Goal: Contribute content: Add original content to the website for others to see

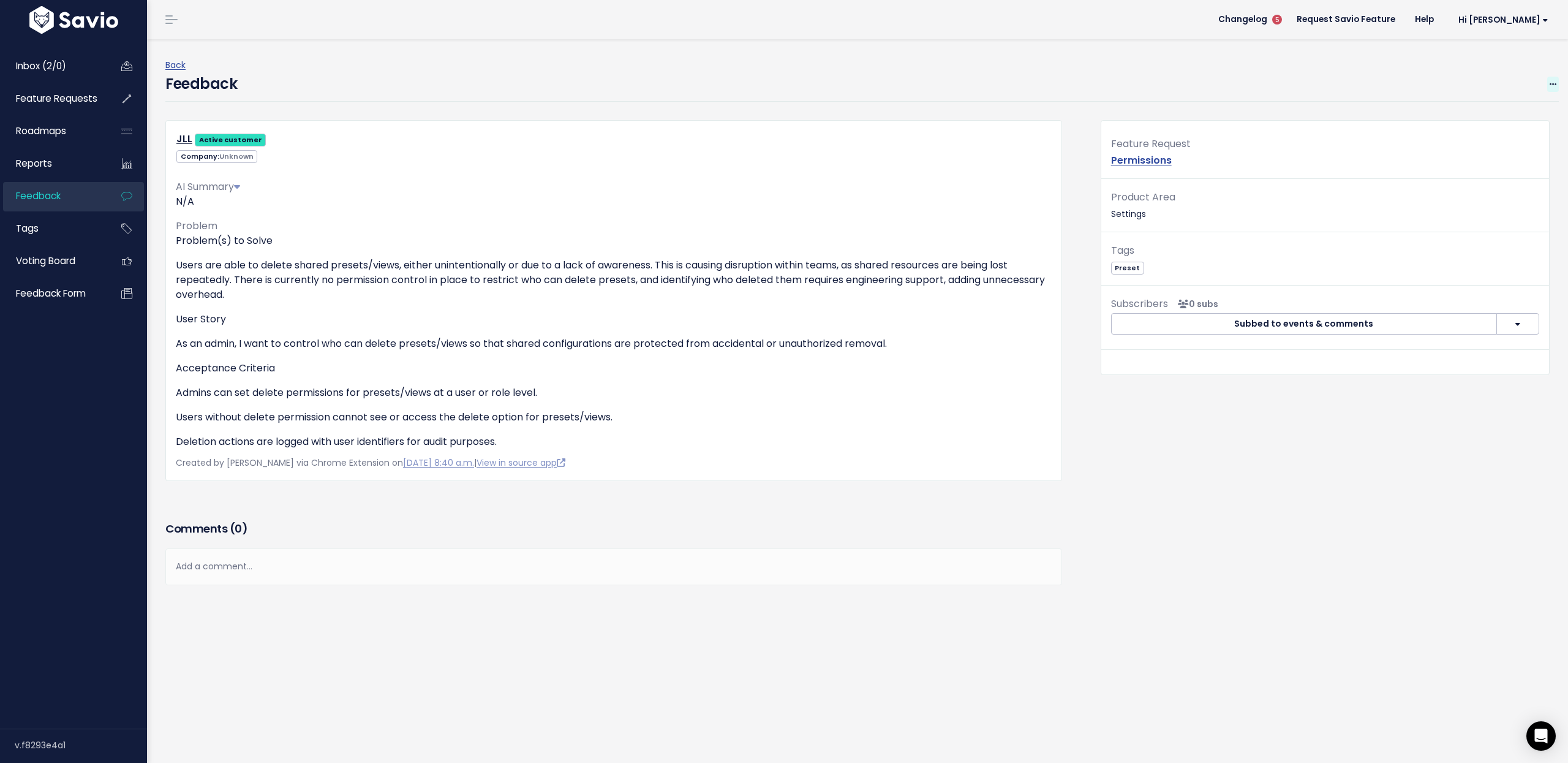
click at [1550, 83] on icon at bounding box center [1554, 85] width 7 height 8
click at [1505, 111] on link "Edit" at bounding box center [1504, 117] width 88 height 24
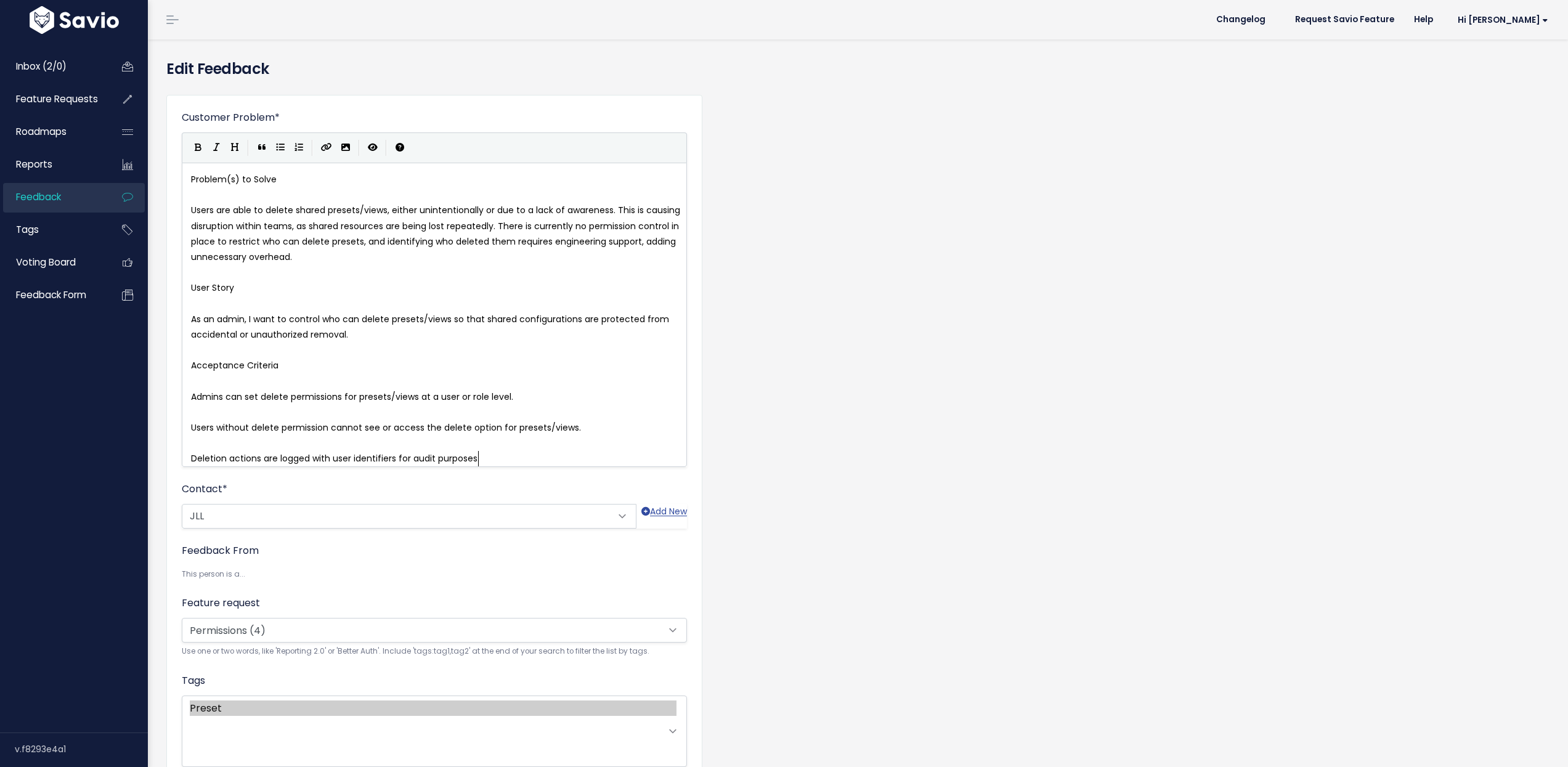
scroll to position [1, 0]
type textarea "Problem(s) to Solve"
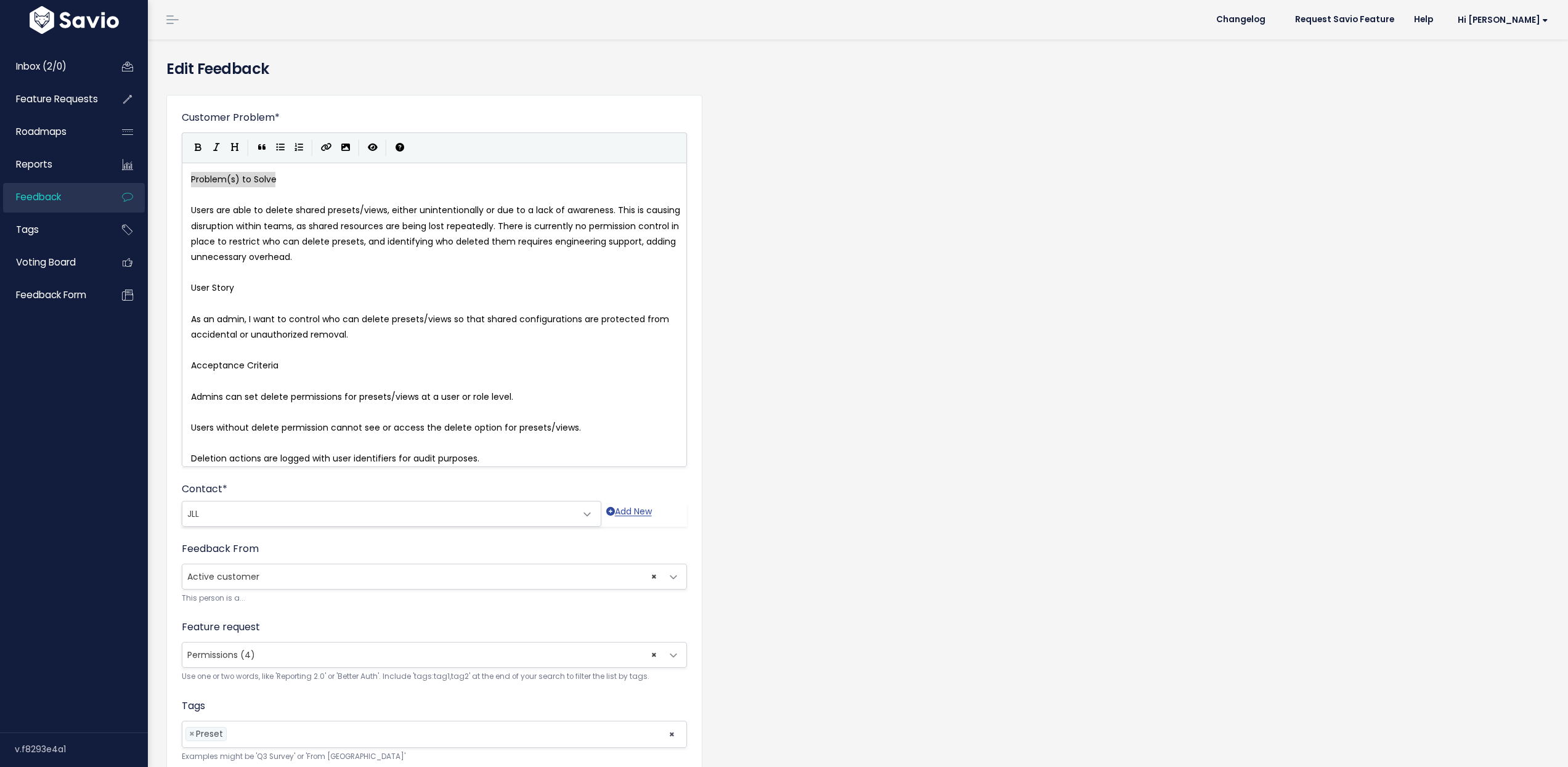
drag, startPoint x: 304, startPoint y: 176, endPoint x: 163, endPoint y: 180, distance: 141.1
type textarea "User Story"
drag, startPoint x: 251, startPoint y: 290, endPoint x: 175, endPoint y: 297, distance: 76.3
type textarea "User Story"
drag, startPoint x: 240, startPoint y: 285, endPoint x: 172, endPoint y: 288, distance: 68.1
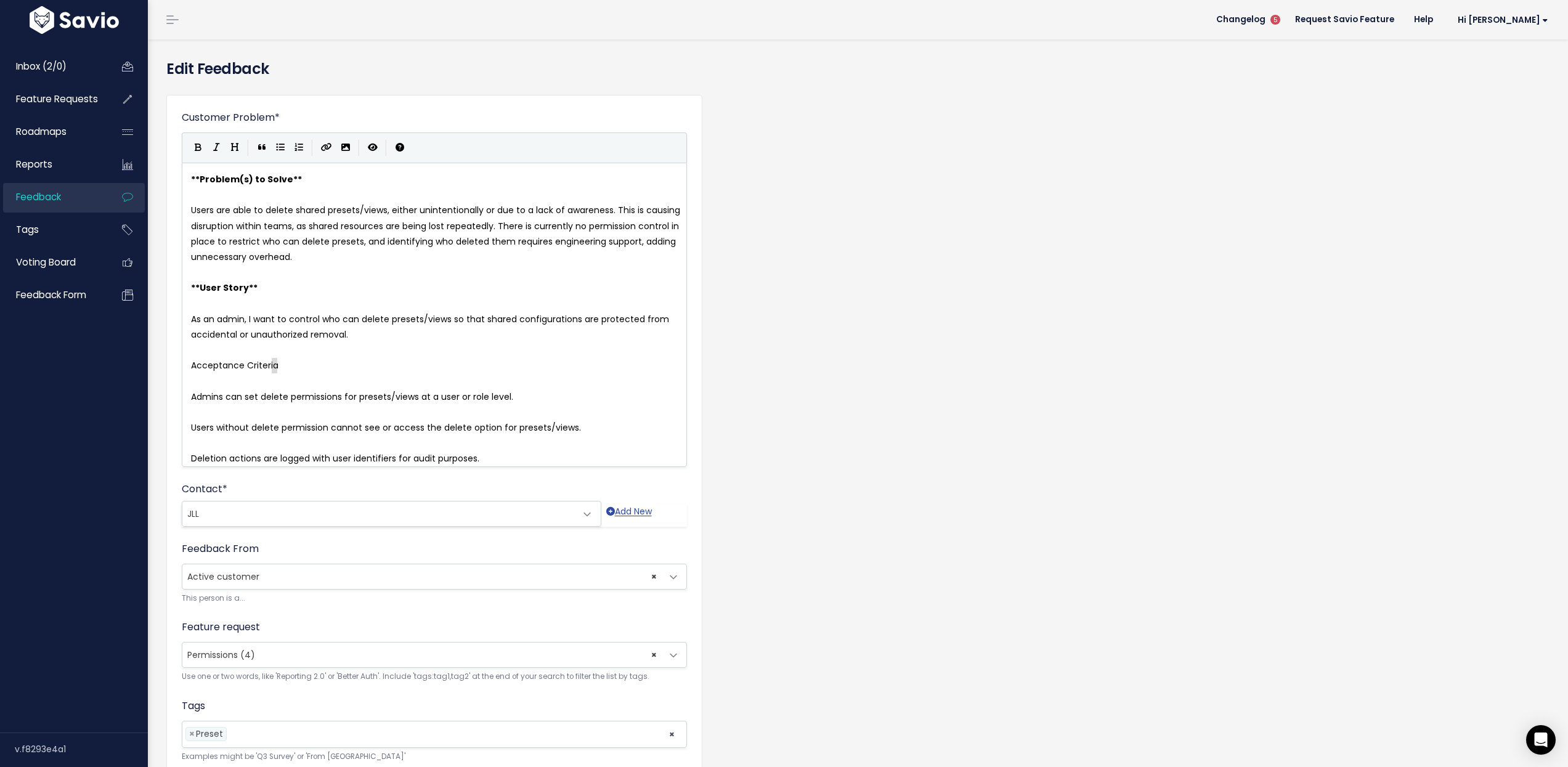
type textarea "Acceptance Criteria"
drag, startPoint x: 283, startPoint y: 361, endPoint x: 171, endPoint y: 369, distance: 112.3
click at [192, 395] on span "Admins can set delete permissions for presets/views at a user or role level." at bounding box center [352, 396] width 322 height 13
type textarea "*"
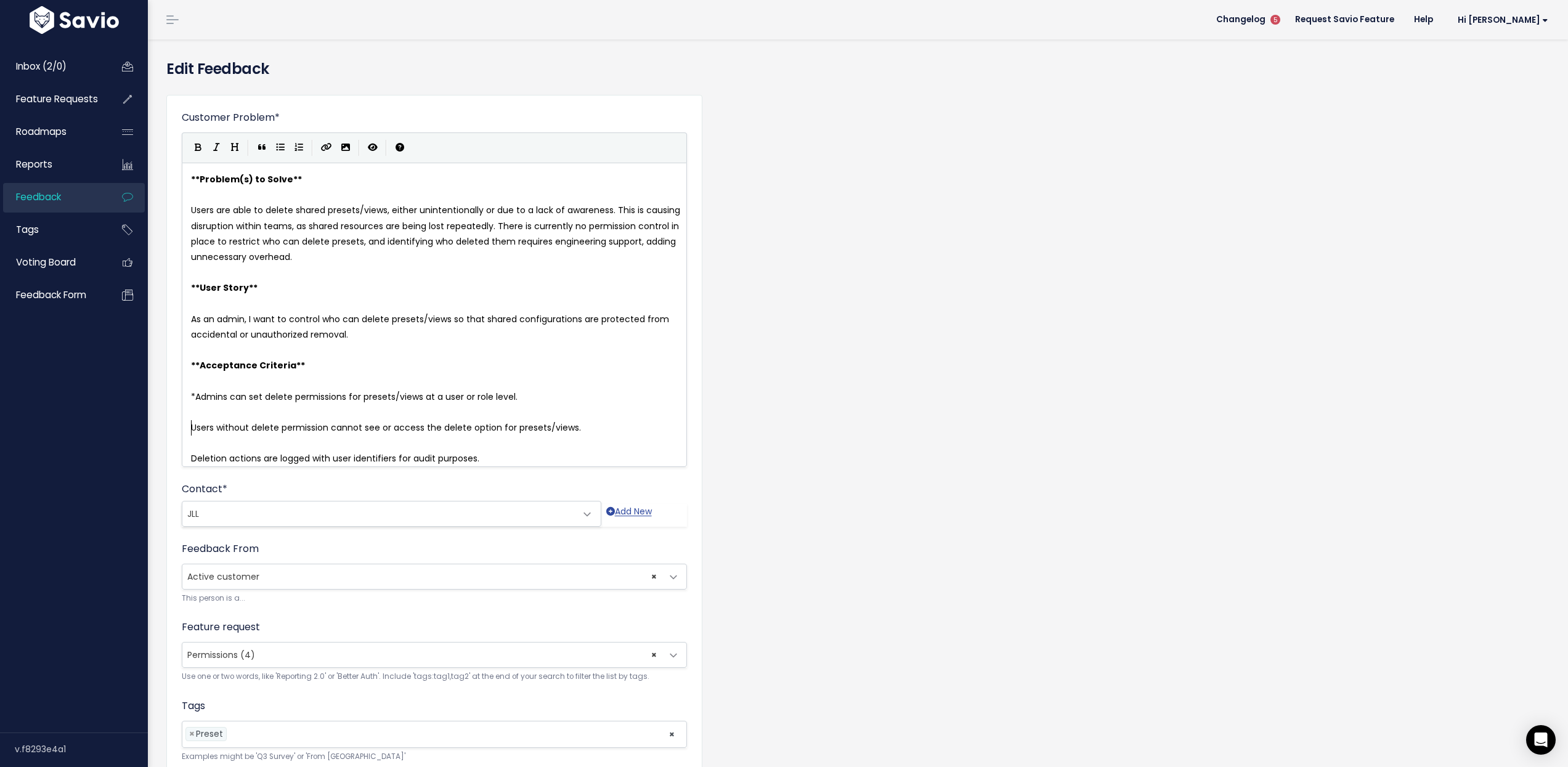
type textarea "*"
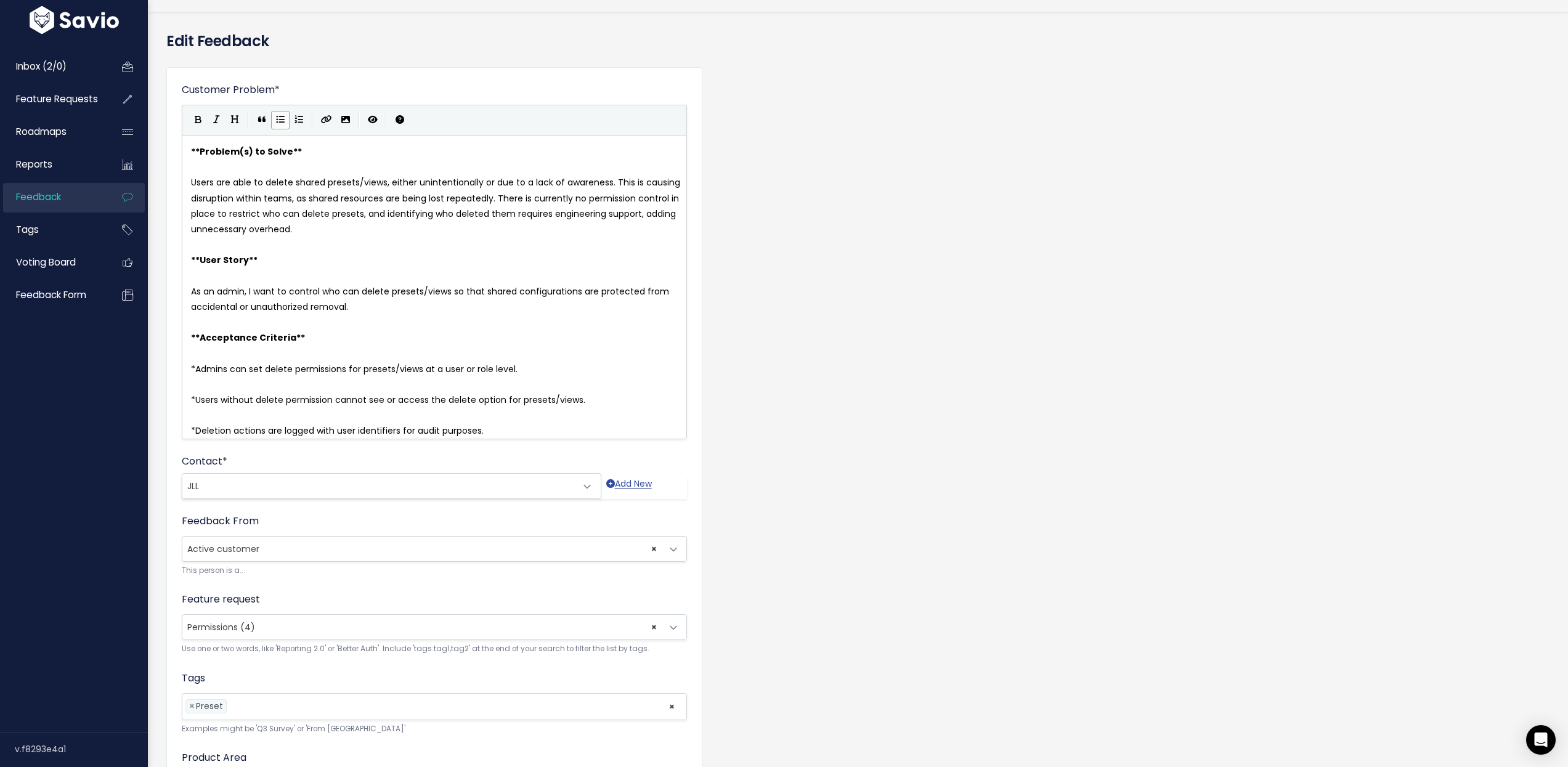
scroll to position [193, 0]
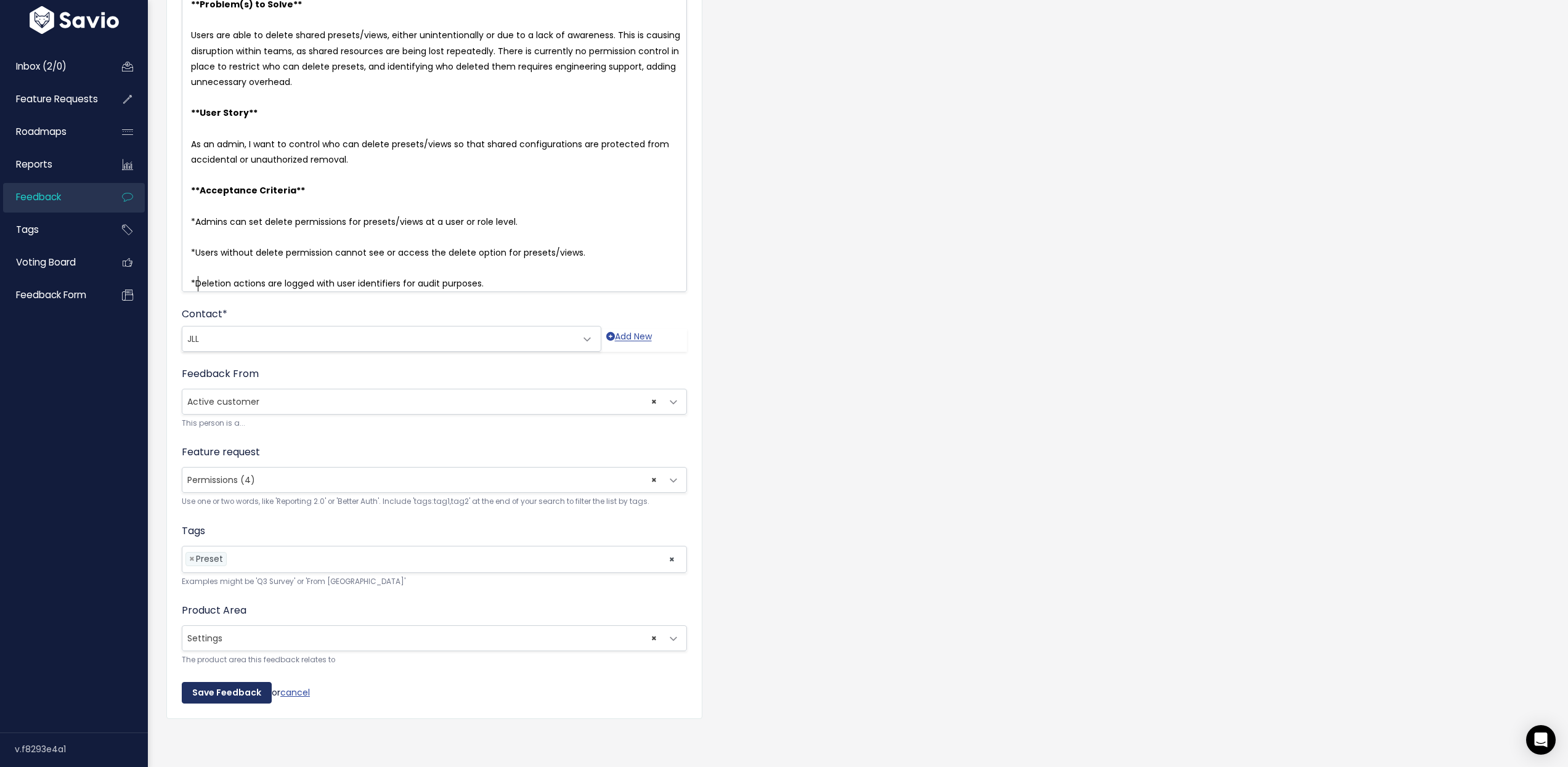
type textarea "*"
click at [228, 682] on input "Save Feedback" at bounding box center [226, 693] width 90 height 22
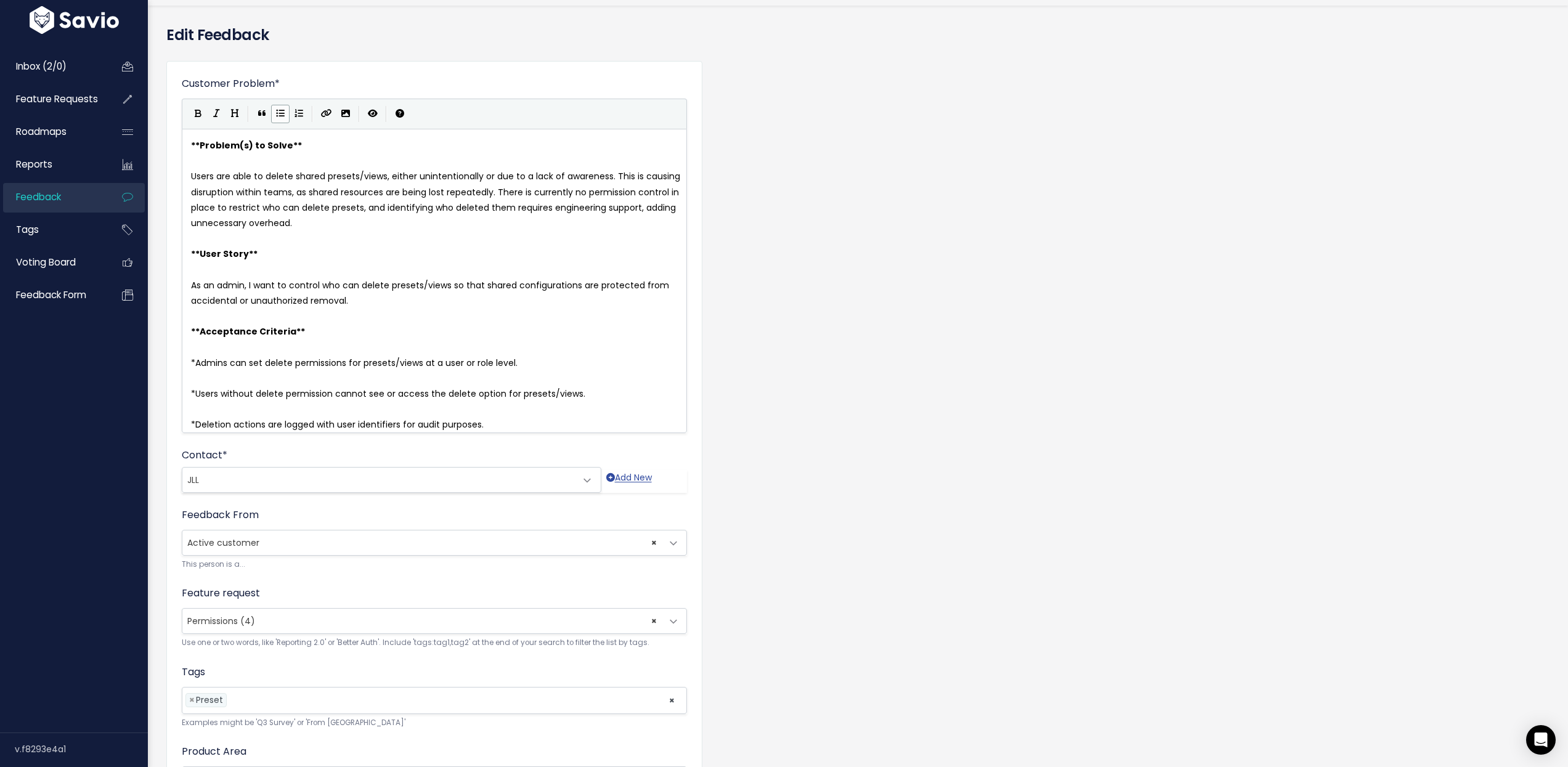
scroll to position [0, 0]
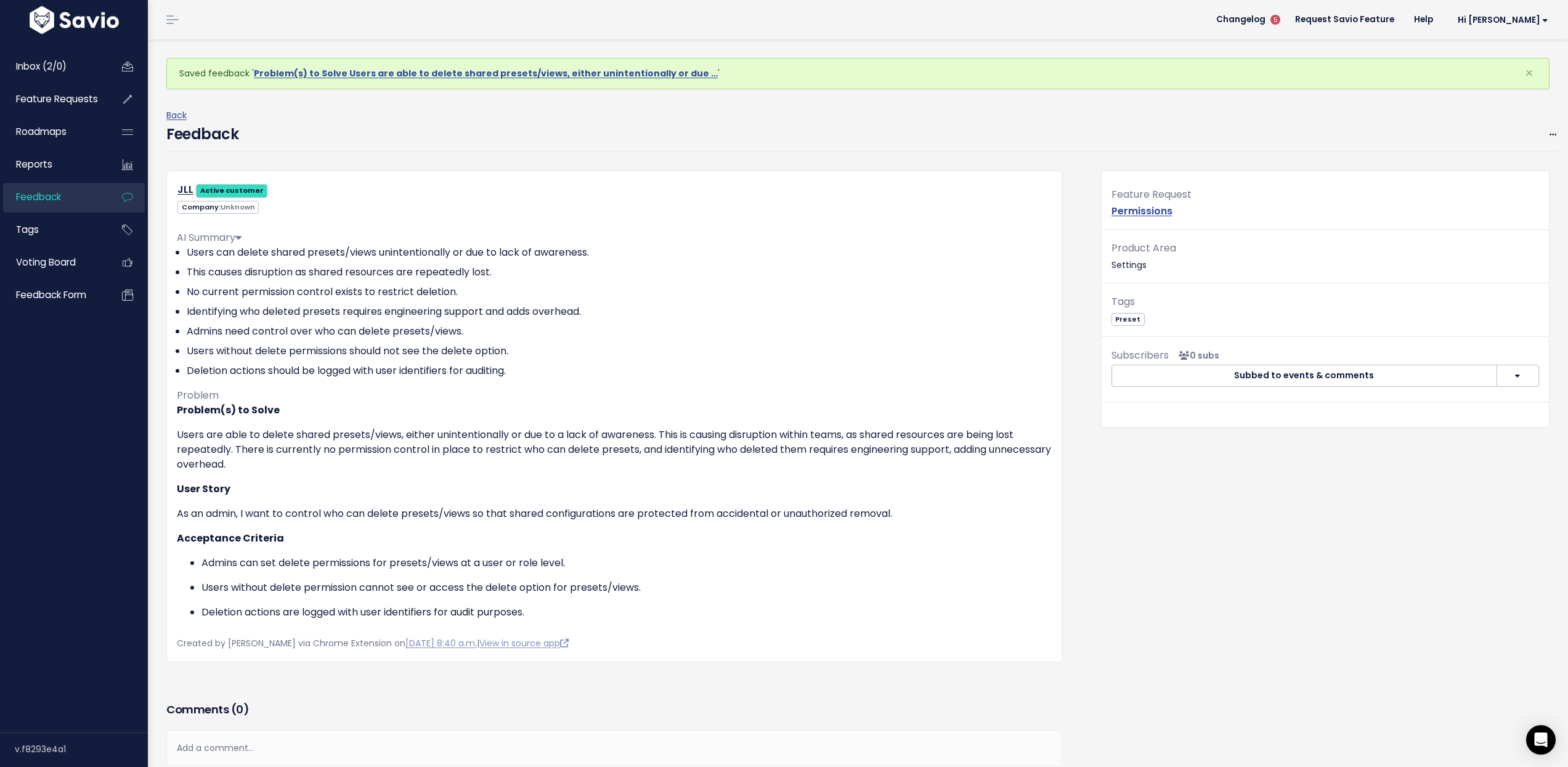
click at [240, 240] on icon at bounding box center [238, 237] width 6 height 10
